Goal: Transaction & Acquisition: Purchase product/service

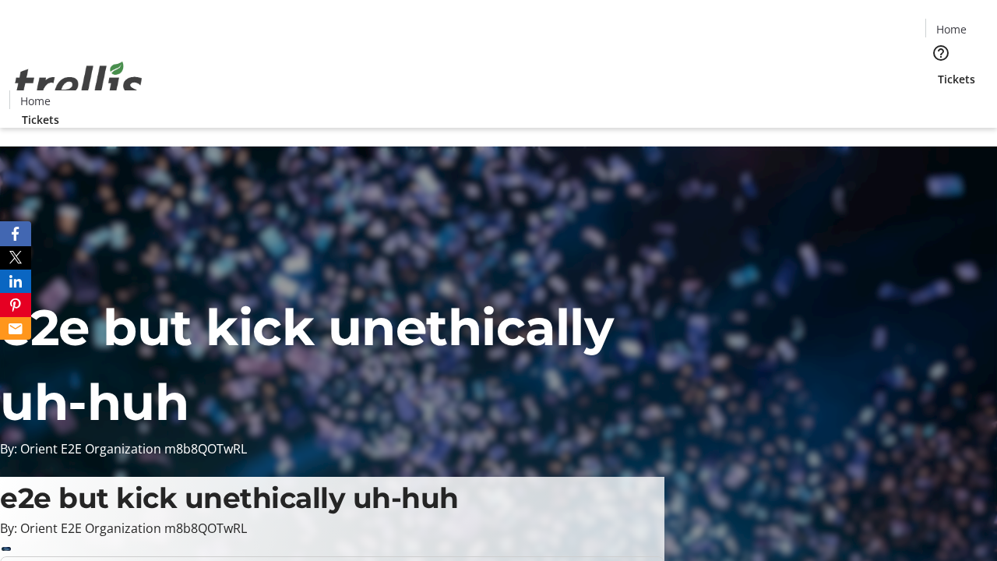
click at [938, 71] on span "Tickets" at bounding box center [956, 79] width 37 height 16
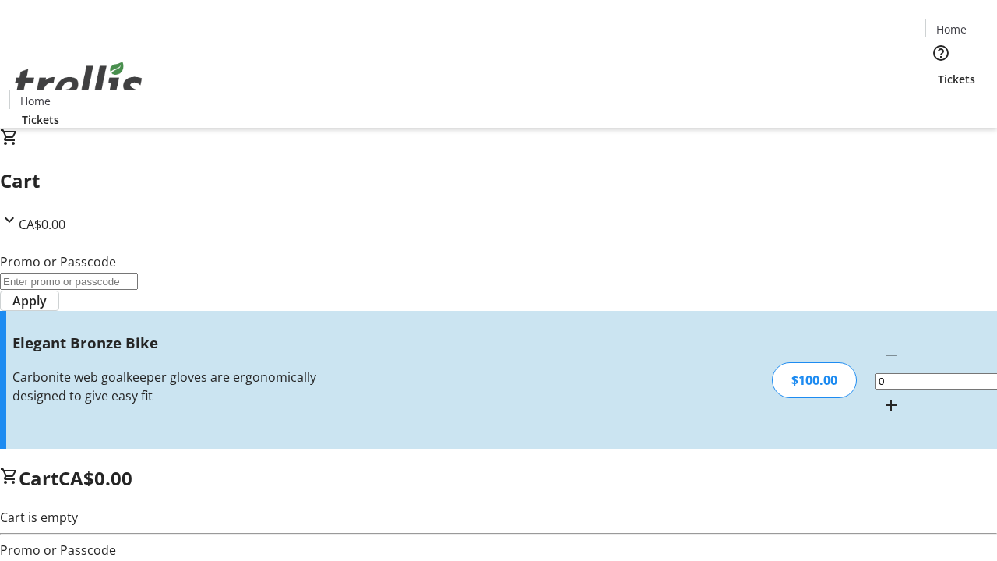
click at [882, 396] on mat-icon "Increment by one" at bounding box center [891, 405] width 19 height 19
type input "1"
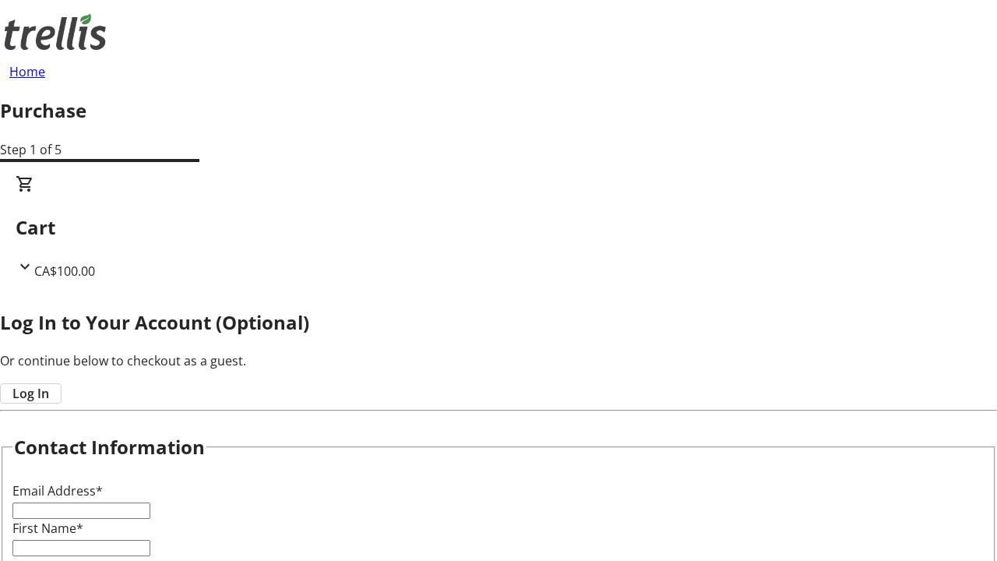
type input "FREE"
type input "[EMAIL_ADDRESS][DOMAIN_NAME]"
type input "Wiley"
type input "[PERSON_NAME]"
